Goal: Task Accomplishment & Management: Manage account settings

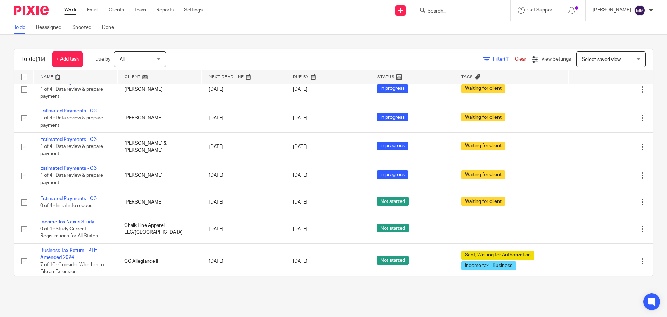
scroll to position [404, 0]
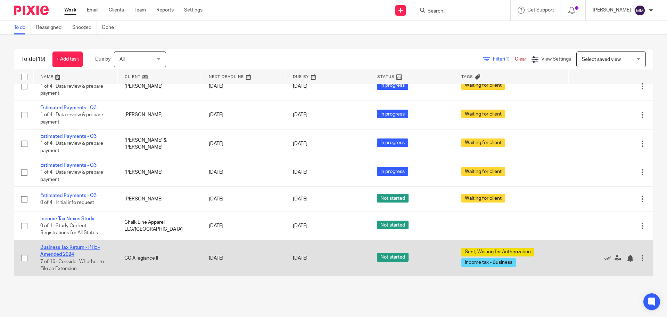
click at [74, 247] on link "Business Tax Return - PTE - Amended 2024" at bounding box center [69, 251] width 59 height 12
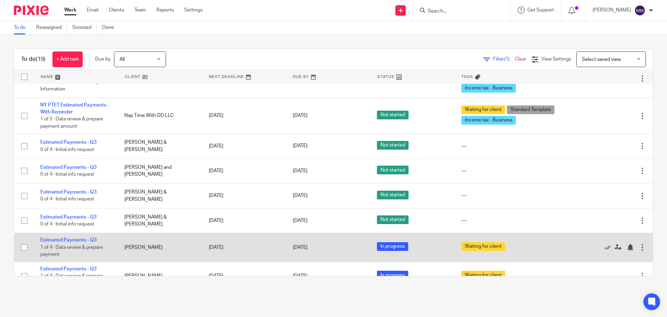
scroll to position [404, 0]
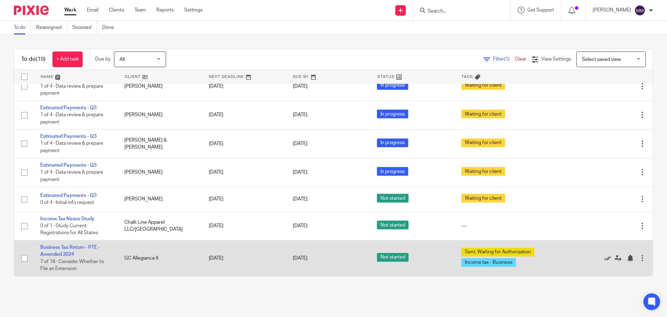
click at [605, 257] on icon at bounding box center [608, 257] width 7 height 7
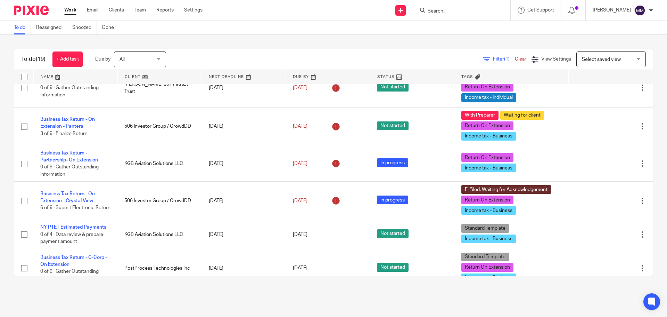
scroll to position [0, 0]
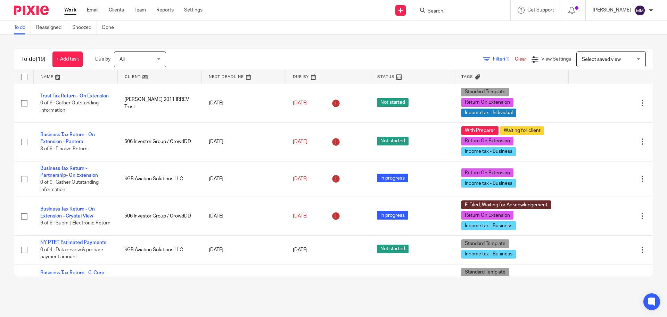
click at [317, 294] on main "To do Reassigned Snoozed Done To do (19) + Add task Due by All All Today Tomorr…" at bounding box center [333, 158] width 667 height 317
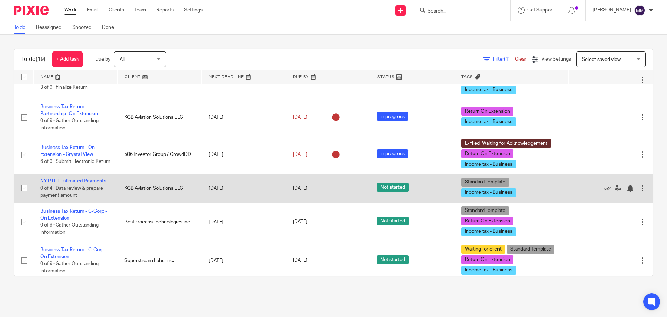
scroll to position [70, 0]
